Goal: Information Seeking & Learning: Learn about a topic

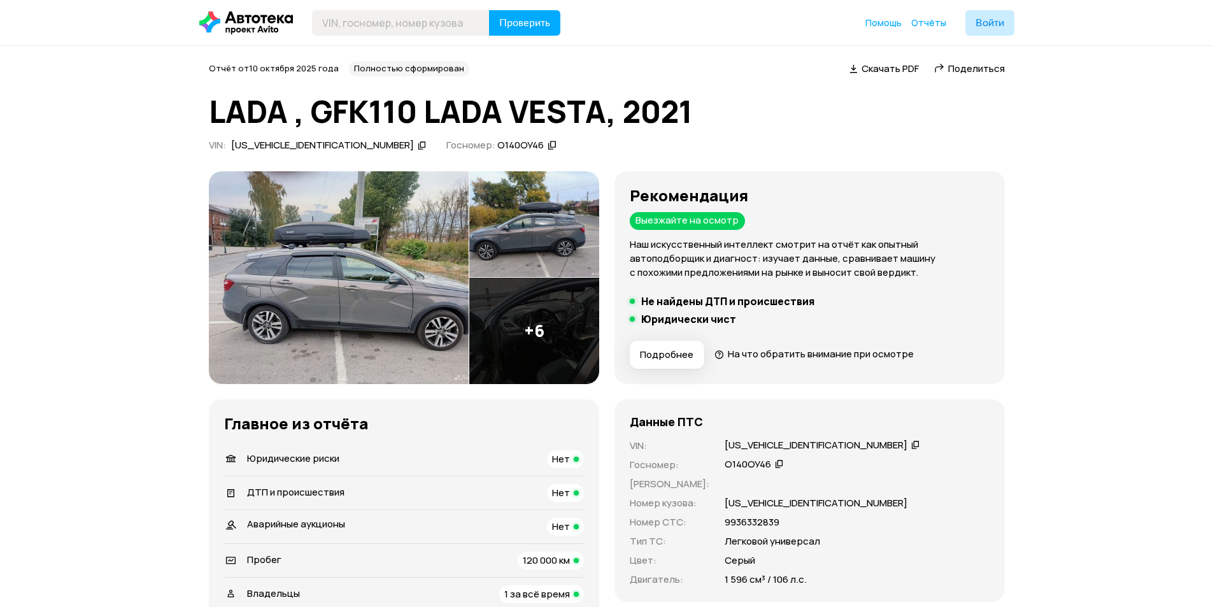
click at [676, 360] on span "Подробнее" at bounding box center [666, 354] width 53 height 13
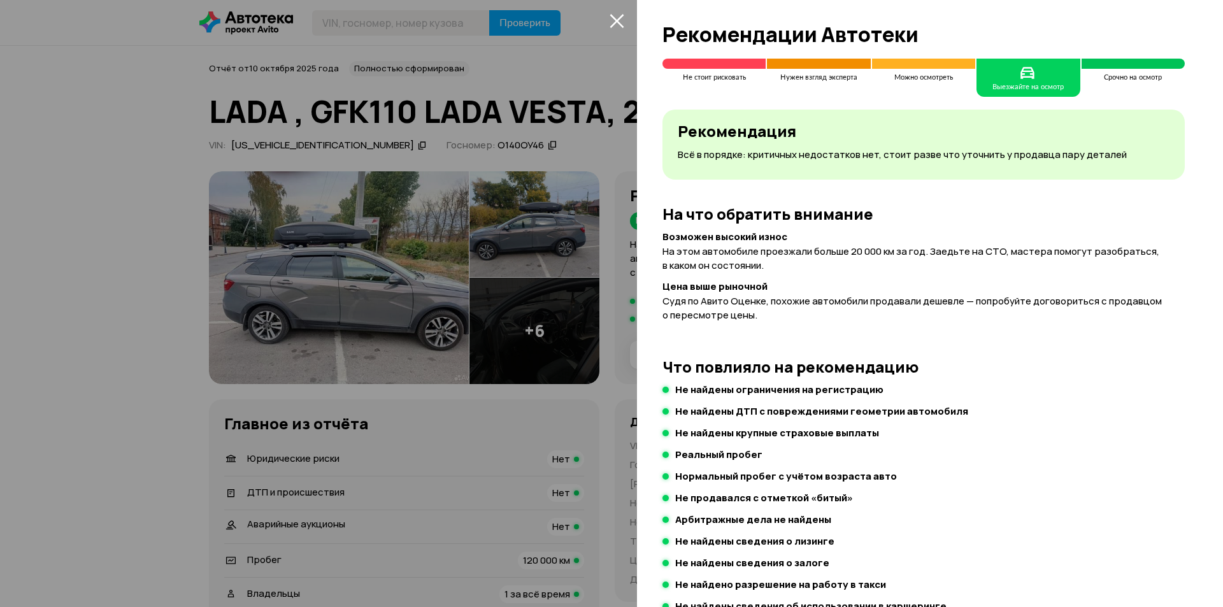
click at [556, 396] on div at bounding box center [611, 303] width 1223 height 607
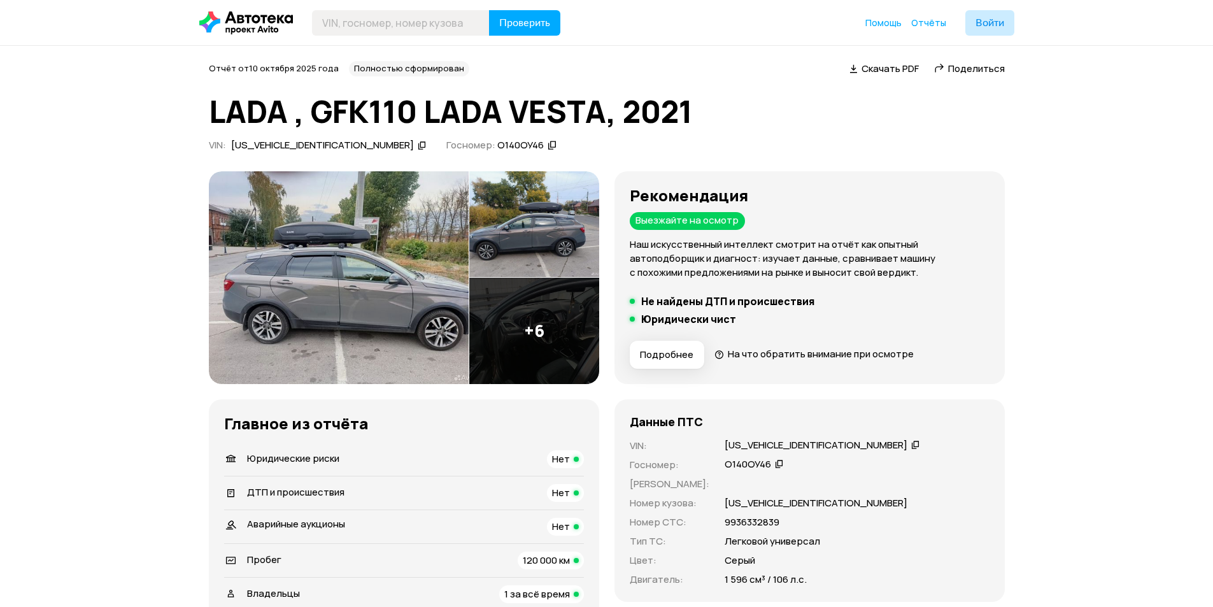
scroll to position [510, 0]
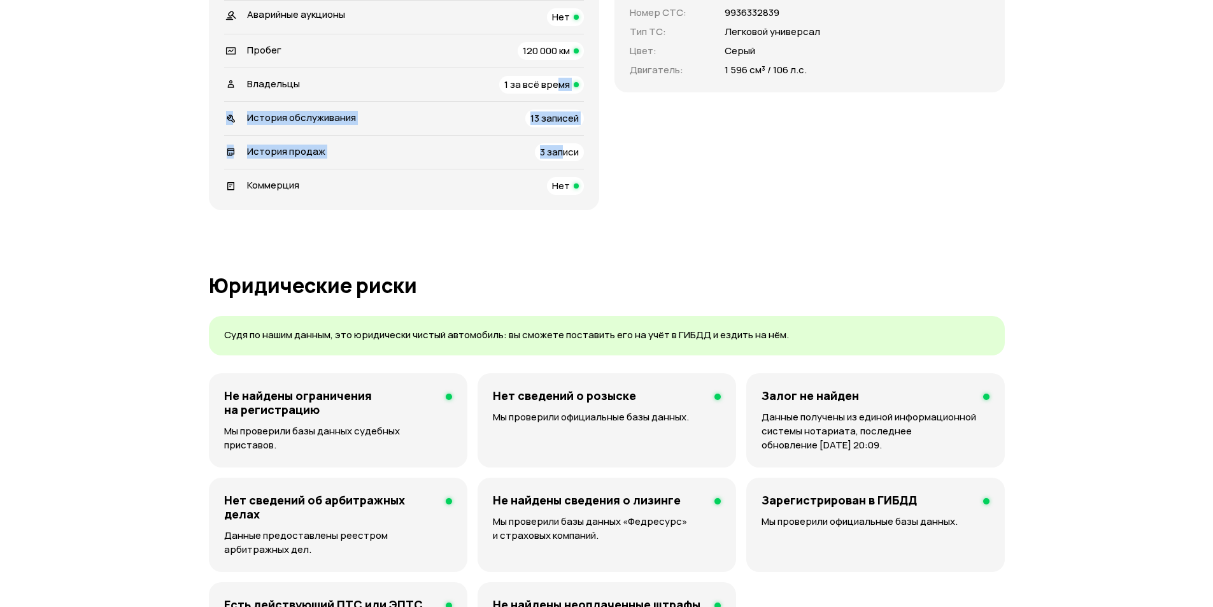
drag, startPoint x: 564, startPoint y: 159, endPoint x: 560, endPoint y: 92, distance: 67.0
click at [560, 92] on ul "Юридические риски Нет   ДТП и происшествия Нет Аварийные аукционы Нет   Пробег …" at bounding box center [404, 64] width 360 height 262
click at [496, 139] on li "История продаж 3 записи" at bounding box center [404, 152] width 360 height 34
click at [557, 156] on span "3 записи" at bounding box center [559, 151] width 39 height 13
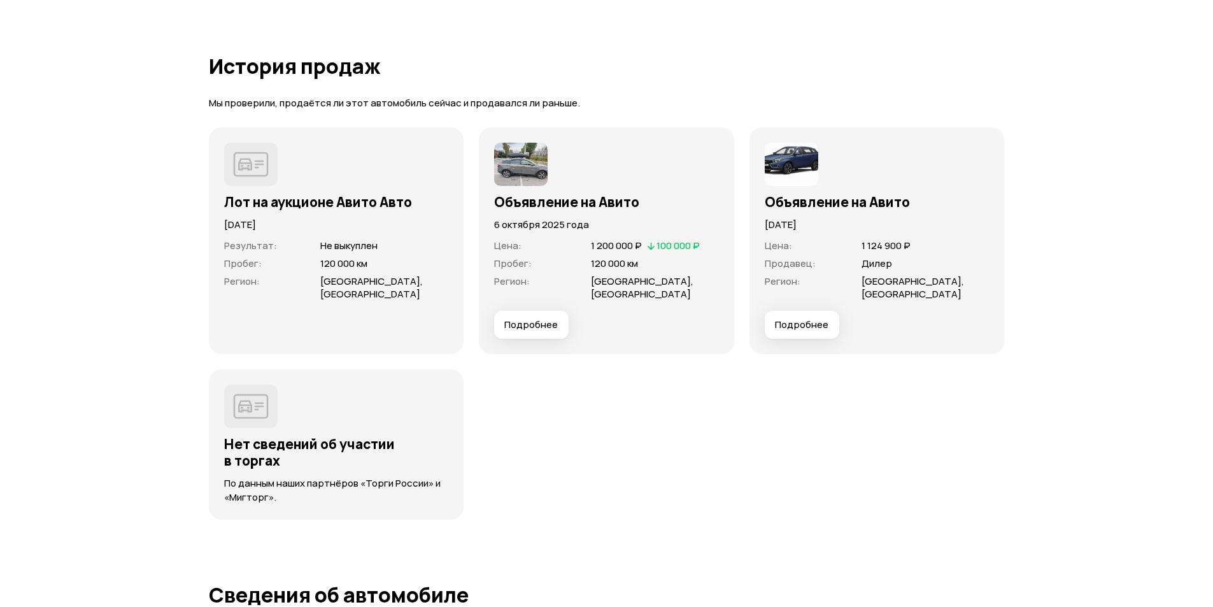
scroll to position [3263, 0]
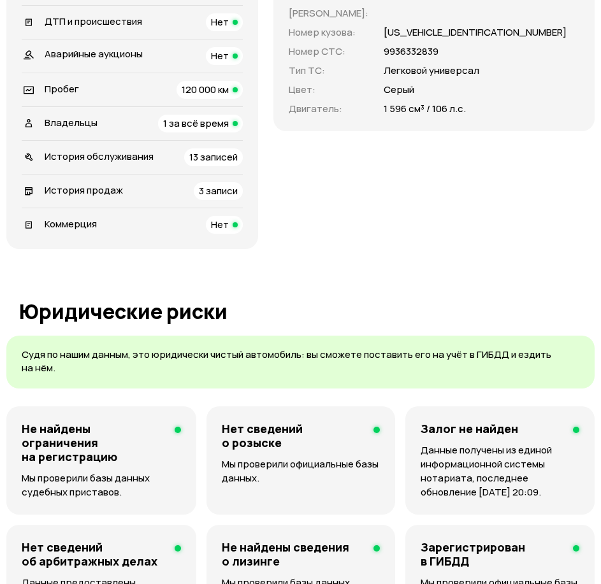
click at [241, 200] on div "3 записи" at bounding box center [218, 191] width 49 height 18
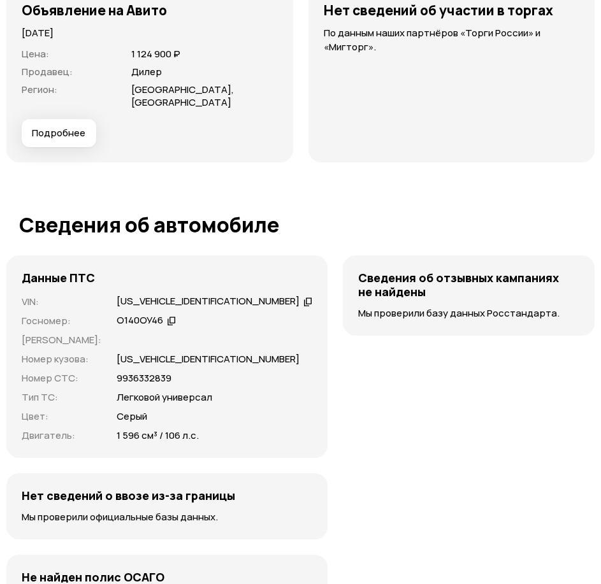
scroll to position [4003, 0]
